Goal: Transaction & Acquisition: Purchase product/service

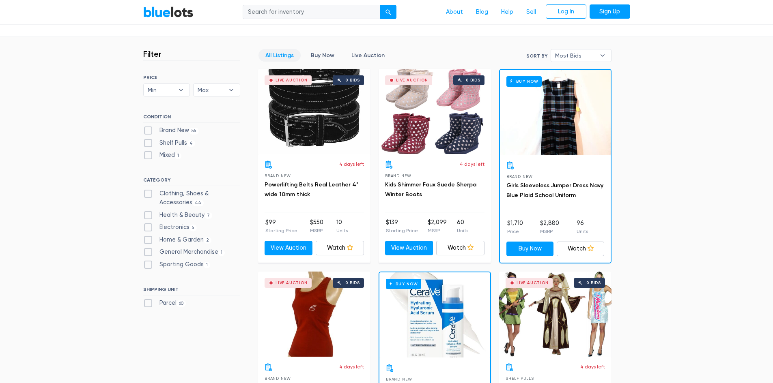
scroll to position [41, 0]
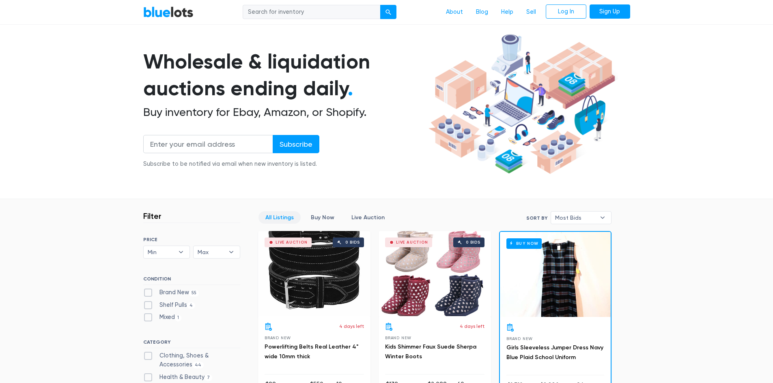
click at [149, 293] on label "Brand New 55" at bounding box center [171, 292] width 56 height 9
click at [149, 293] on New"] "Brand New 55" at bounding box center [145, 290] width 5 height 5
checkbox New"] "true"
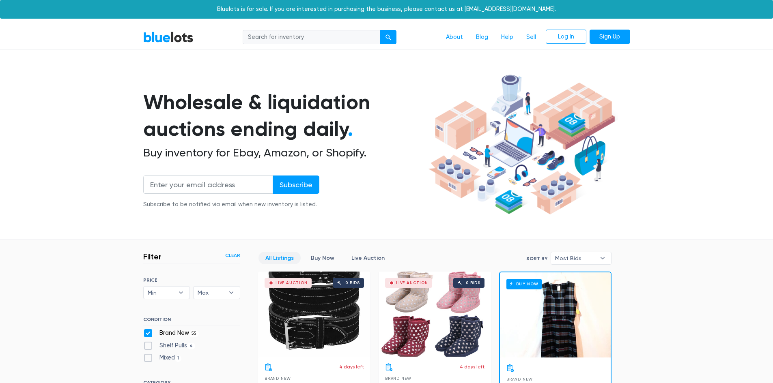
scroll to position [218, 0]
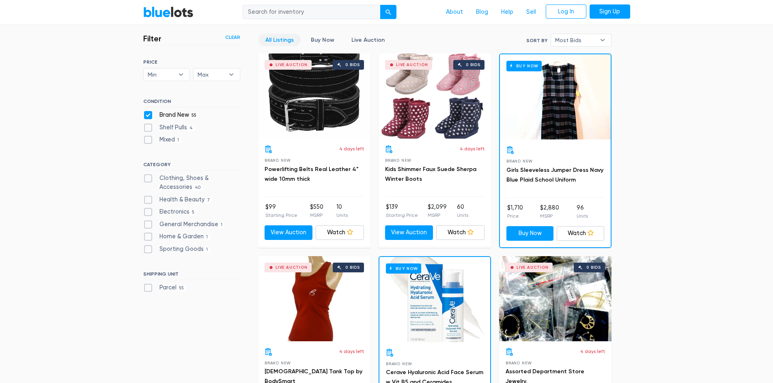
click at [150, 216] on label "Electronics 5" at bounding box center [170, 212] width 54 height 9
click at [149, 213] on input "Electronics 5" at bounding box center [145, 210] width 5 height 5
checkbox input "true"
